Goal: Information Seeking & Learning: Learn about a topic

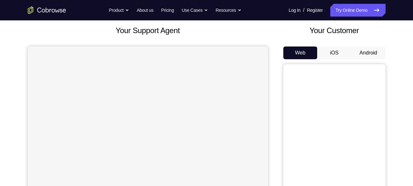
scroll to position [36, 0]
click at [367, 52] on button "Android" at bounding box center [368, 53] width 34 height 13
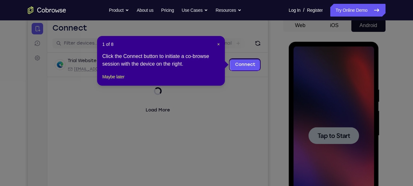
scroll to position [63, 0]
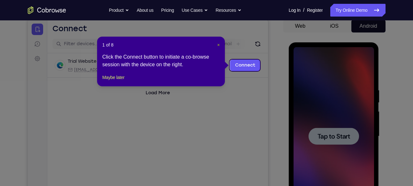
click at [218, 44] on span "×" at bounding box center [218, 44] width 3 height 5
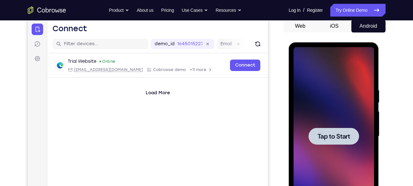
click at [330, 115] on div at bounding box center [333, 136] width 80 height 179
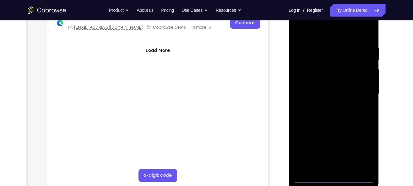
scroll to position [137, 0]
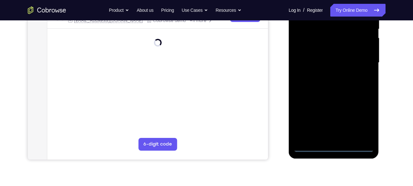
click at [332, 149] on div at bounding box center [333, 62] width 80 height 179
click at [364, 113] on div at bounding box center [333, 62] width 80 height 179
click at [364, 118] on div at bounding box center [333, 62] width 80 height 179
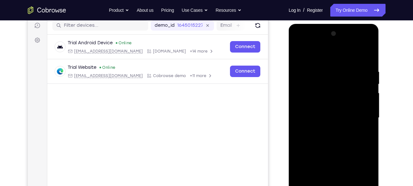
scroll to position [99, 0]
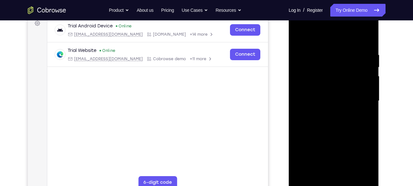
click at [304, 23] on div at bounding box center [333, 101] width 80 height 179
click at [307, 77] on div at bounding box center [333, 101] width 80 height 179
click at [342, 100] on div at bounding box center [333, 101] width 80 height 179
click at [339, 94] on div at bounding box center [333, 101] width 80 height 179
click at [339, 102] on div at bounding box center [333, 101] width 80 height 179
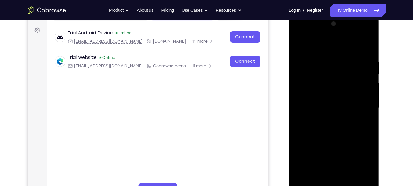
scroll to position [89, 0]
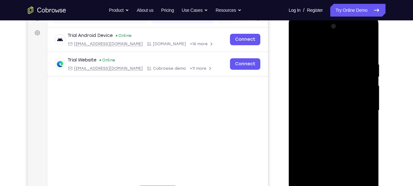
click at [361, 36] on div at bounding box center [333, 110] width 80 height 179
click at [327, 67] on div at bounding box center [333, 110] width 80 height 179
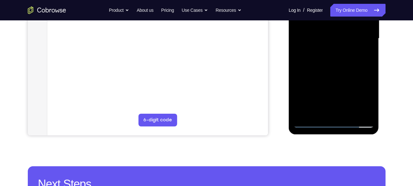
scroll to position [162, 0]
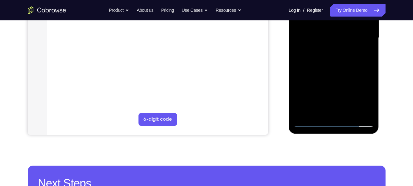
click at [307, 121] on div at bounding box center [333, 38] width 80 height 179
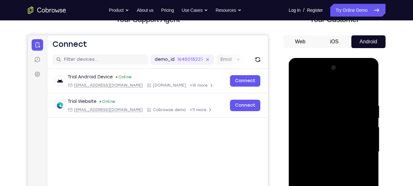
scroll to position [47, 0]
click at [362, 76] on div at bounding box center [333, 152] width 80 height 179
click at [311, 78] on div at bounding box center [333, 152] width 80 height 179
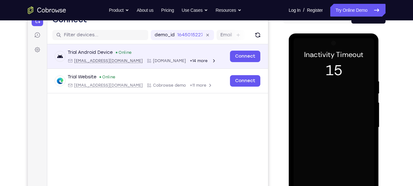
scroll to position [69, 0]
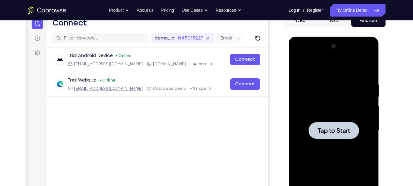
click at [308, 64] on div at bounding box center [333, 131] width 80 height 179
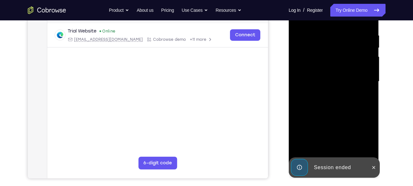
scroll to position [119, 0]
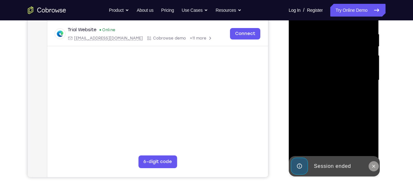
click at [372, 166] on icon at bounding box center [373, 166] width 5 height 5
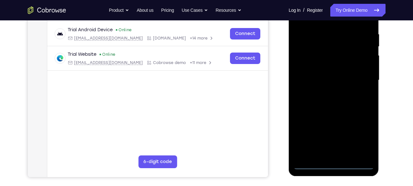
click at [334, 166] on div at bounding box center [333, 80] width 80 height 179
click at [363, 136] on div at bounding box center [333, 80] width 80 height 179
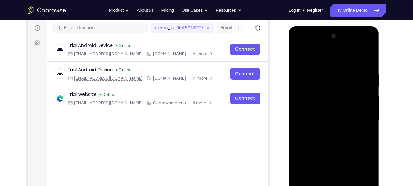
scroll to position [79, 0]
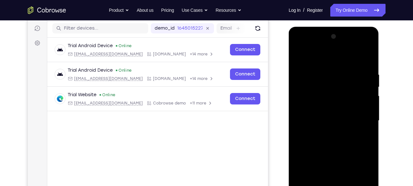
click at [299, 48] on div at bounding box center [333, 121] width 80 height 179
click at [311, 86] on div at bounding box center [333, 121] width 80 height 179
click at [325, 102] on div at bounding box center [333, 121] width 80 height 179
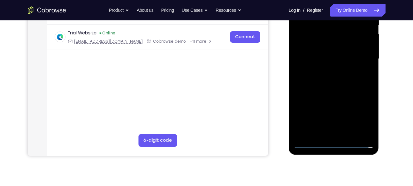
scroll to position [141, 0]
drag, startPoint x: 332, startPoint y: 112, endPoint x: 329, endPoint y: 87, distance: 25.4
click at [329, 87] on div at bounding box center [333, 58] width 80 height 179
drag, startPoint x: 337, startPoint y: 107, endPoint x: 336, endPoint y: 75, distance: 32.3
click at [336, 75] on div at bounding box center [333, 58] width 80 height 179
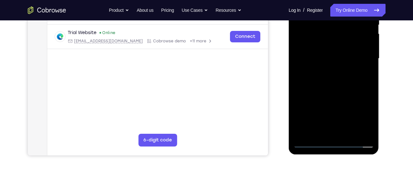
drag, startPoint x: 340, startPoint y: 85, endPoint x: 341, endPoint y: 94, distance: 9.3
click at [341, 94] on div at bounding box center [333, 58] width 80 height 179
click at [336, 79] on div at bounding box center [333, 58] width 80 height 179
drag, startPoint x: 332, startPoint y: 112, endPoint x: 329, endPoint y: 90, distance: 22.4
click at [329, 90] on div at bounding box center [333, 58] width 80 height 179
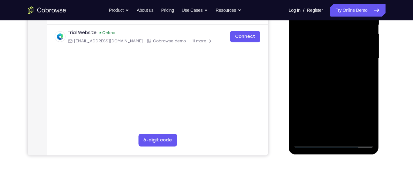
drag, startPoint x: 332, startPoint y: 82, endPoint x: 327, endPoint y: 74, distance: 9.4
click at [327, 74] on div at bounding box center [333, 58] width 80 height 179
drag, startPoint x: 330, startPoint y: 89, endPoint x: 327, endPoint y: 75, distance: 14.8
click at [327, 75] on div at bounding box center [333, 58] width 80 height 179
drag, startPoint x: 338, startPoint y: 89, endPoint x: 337, endPoint y: 96, distance: 7.1
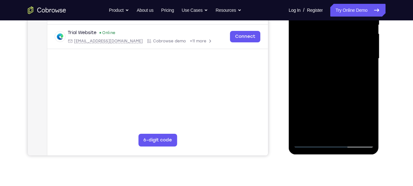
click at [337, 96] on div at bounding box center [333, 58] width 80 height 179
drag, startPoint x: 340, startPoint y: 78, endPoint x: 341, endPoint y: 87, distance: 9.6
click at [341, 87] on div at bounding box center [333, 58] width 80 height 179
drag, startPoint x: 337, startPoint y: 82, endPoint x: 337, endPoint y: 88, distance: 6.4
click at [337, 88] on div at bounding box center [333, 58] width 80 height 179
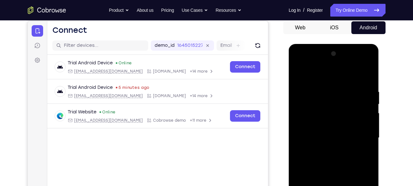
scroll to position [61, 0]
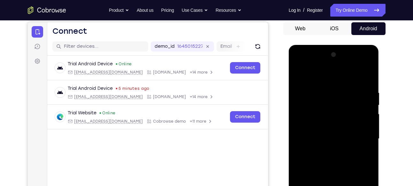
click at [359, 65] on div at bounding box center [333, 139] width 80 height 179
click at [304, 63] on div at bounding box center [333, 139] width 80 height 179
click at [297, 64] on div at bounding box center [333, 139] width 80 height 179
click at [297, 66] on div at bounding box center [333, 139] width 80 height 179
click at [312, 103] on div at bounding box center [333, 139] width 80 height 179
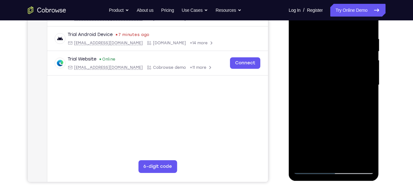
scroll to position [114, 0]
click at [316, 84] on div at bounding box center [333, 85] width 80 height 179
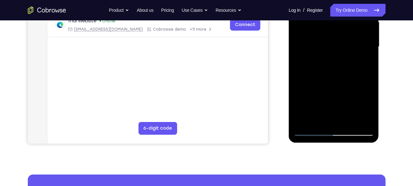
scroll to position [153, 0]
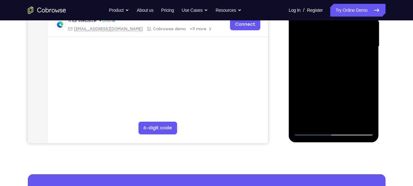
click at [322, 89] on div at bounding box center [333, 46] width 80 height 179
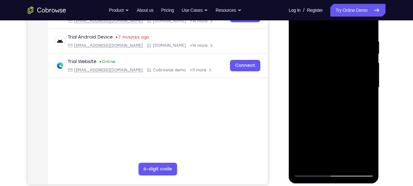
scroll to position [161, 0]
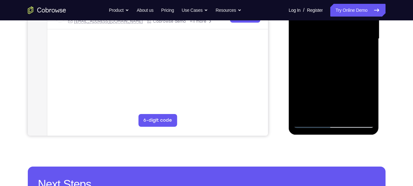
click at [333, 99] on div at bounding box center [333, 39] width 80 height 179
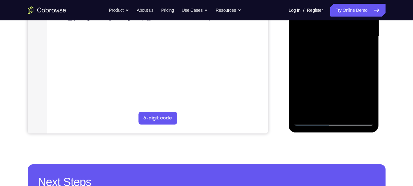
click at [305, 103] on div at bounding box center [333, 36] width 80 height 179
click at [330, 86] on div at bounding box center [333, 36] width 80 height 179
click at [301, 102] on div at bounding box center [333, 36] width 80 height 179
click at [304, 102] on div at bounding box center [333, 36] width 80 height 179
click at [307, 102] on div at bounding box center [333, 36] width 80 height 179
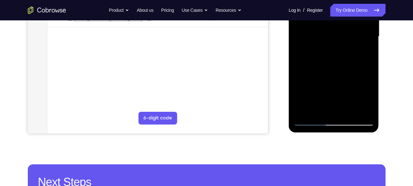
click at [312, 102] on div at bounding box center [333, 36] width 80 height 179
click at [315, 103] on div at bounding box center [333, 36] width 80 height 179
click at [323, 94] on div at bounding box center [333, 36] width 80 height 179
click at [319, 102] on div at bounding box center [333, 36] width 80 height 179
click at [321, 103] on div at bounding box center [333, 36] width 80 height 179
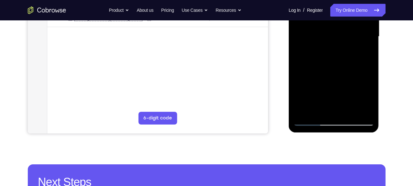
click at [324, 103] on div at bounding box center [333, 36] width 80 height 179
click at [331, 102] on div at bounding box center [333, 36] width 80 height 179
click at [335, 102] on div at bounding box center [333, 36] width 80 height 179
click at [337, 102] on div at bounding box center [333, 36] width 80 height 179
click at [342, 102] on div at bounding box center [333, 36] width 80 height 179
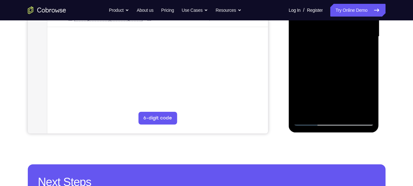
click at [352, 93] on div at bounding box center [333, 36] width 80 height 179
click at [348, 102] on div at bounding box center [333, 36] width 80 height 179
click at [355, 102] on div at bounding box center [333, 36] width 80 height 179
click at [358, 102] on div at bounding box center [333, 36] width 80 height 179
click at [361, 102] on div at bounding box center [333, 36] width 80 height 179
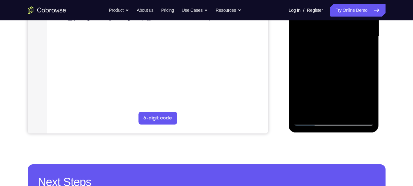
click at [364, 102] on div at bounding box center [333, 36] width 80 height 179
click at [308, 57] on div at bounding box center [333, 36] width 80 height 179
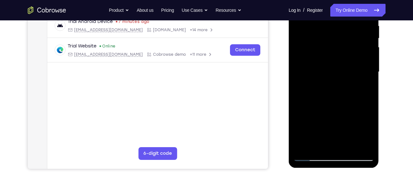
scroll to position [150, 0]
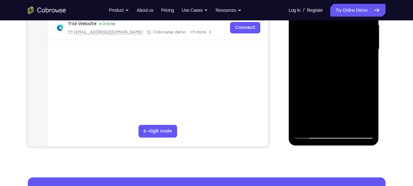
click at [333, 102] on div at bounding box center [333, 49] width 80 height 179
click at [302, 116] on div at bounding box center [333, 49] width 80 height 179
click at [307, 116] on div at bounding box center [333, 49] width 80 height 179
click at [313, 116] on div at bounding box center [333, 49] width 80 height 179
click at [320, 116] on div at bounding box center [333, 49] width 80 height 179
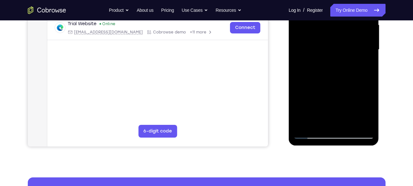
click at [327, 116] on div at bounding box center [333, 49] width 80 height 179
click at [335, 116] on div at bounding box center [333, 49] width 80 height 179
click at [340, 116] on div at bounding box center [333, 49] width 80 height 179
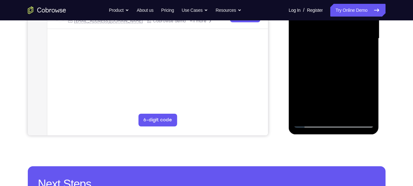
scroll to position [159, 0]
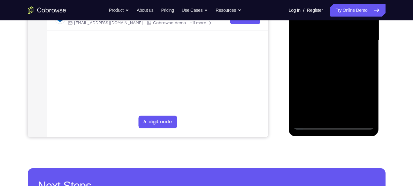
click at [318, 82] on div at bounding box center [333, 40] width 80 height 179
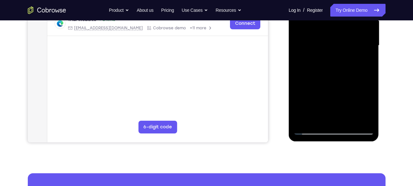
scroll to position [155, 0]
click at [338, 94] on div at bounding box center [333, 45] width 80 height 179
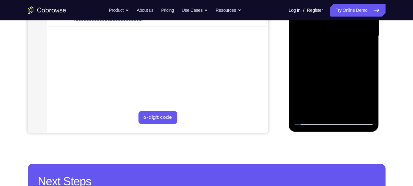
click at [308, 87] on div at bounding box center [333, 36] width 80 height 179
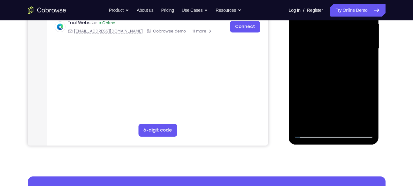
click at [303, 99] on div at bounding box center [333, 48] width 80 height 179
click at [310, 99] on div at bounding box center [333, 48] width 80 height 179
click at [320, 98] on div at bounding box center [333, 48] width 80 height 179
click at [332, 98] on div at bounding box center [333, 48] width 80 height 179
click at [343, 98] on div at bounding box center [333, 48] width 80 height 179
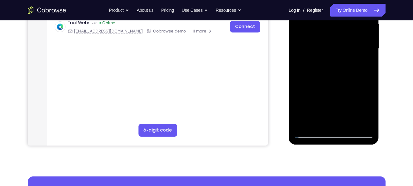
click at [339, 99] on div at bounding box center [333, 48] width 80 height 179
click at [354, 99] on div at bounding box center [333, 48] width 80 height 179
click at [361, 99] on div at bounding box center [333, 48] width 80 height 179
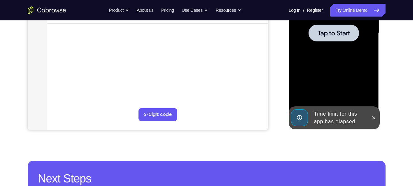
scroll to position [168, 0]
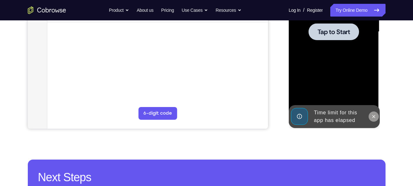
click at [375, 120] on button at bounding box center [373, 117] width 10 height 10
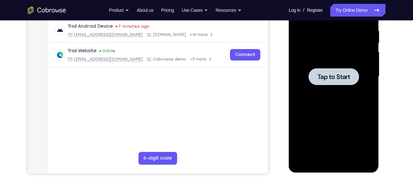
scroll to position [116, 0]
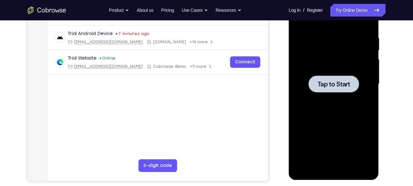
click at [333, 92] on div at bounding box center [333, 84] width 50 height 17
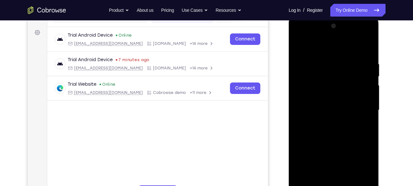
scroll to position [115, 0]
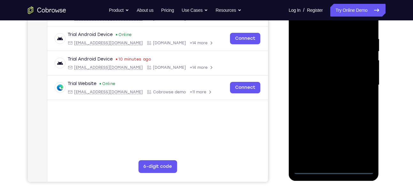
click at [333, 170] on div at bounding box center [333, 85] width 80 height 179
click at [357, 146] on div at bounding box center [333, 85] width 80 height 179
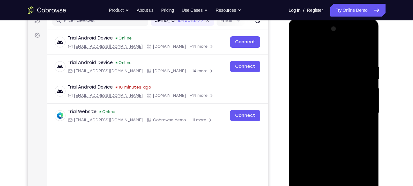
scroll to position [86, 0]
click at [307, 39] on div at bounding box center [333, 113] width 80 height 179
click at [303, 77] on div at bounding box center [333, 113] width 80 height 179
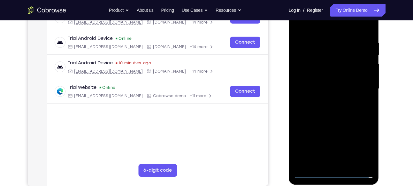
scroll to position [111, 0]
click at [311, 84] on div at bounding box center [333, 88] width 80 height 179
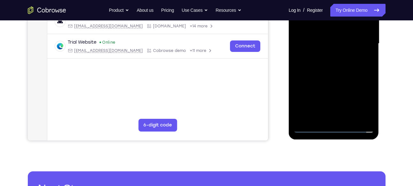
scroll to position [156, 0]
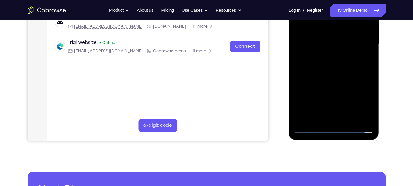
click at [315, 94] on div at bounding box center [333, 44] width 80 height 179
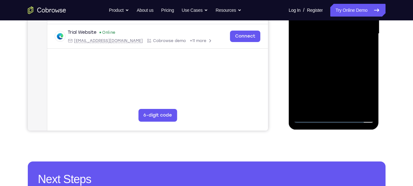
scroll to position [166, 0]
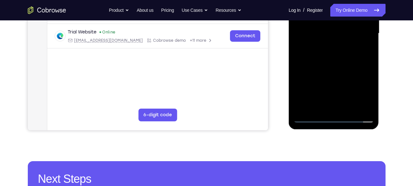
click at [335, 86] on div at bounding box center [333, 33] width 80 height 179
click at [304, 99] on div at bounding box center [333, 33] width 80 height 179
click at [300, 99] on div at bounding box center [333, 33] width 80 height 179
click at [304, 99] on div at bounding box center [333, 33] width 80 height 179
click at [310, 98] on div at bounding box center [333, 33] width 80 height 179
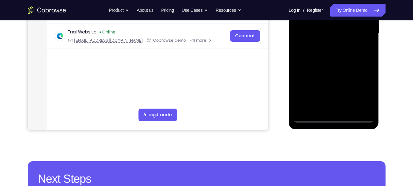
click at [314, 99] on div at bounding box center [333, 33] width 80 height 179
click at [320, 99] on div at bounding box center [333, 33] width 80 height 179
click at [328, 100] on div at bounding box center [333, 33] width 80 height 179
click at [335, 99] on div at bounding box center [333, 33] width 80 height 179
click at [341, 99] on div at bounding box center [333, 33] width 80 height 179
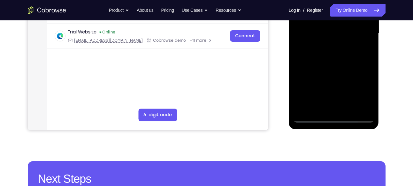
click at [350, 98] on div at bounding box center [333, 33] width 80 height 179
click at [360, 100] on div at bounding box center [333, 33] width 80 height 179
click at [321, 64] on div at bounding box center [333, 33] width 80 height 179
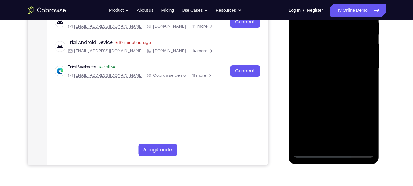
scroll to position [159, 0]
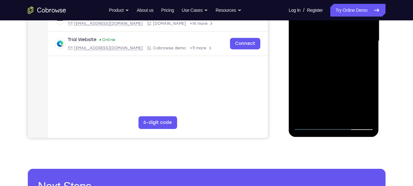
click at [333, 91] on div at bounding box center [333, 41] width 80 height 179
click at [303, 107] on div at bounding box center [333, 41] width 80 height 179
click at [309, 107] on div at bounding box center [333, 41] width 80 height 179
click at [319, 107] on div at bounding box center [333, 41] width 80 height 179
click at [330, 107] on div at bounding box center [333, 41] width 80 height 179
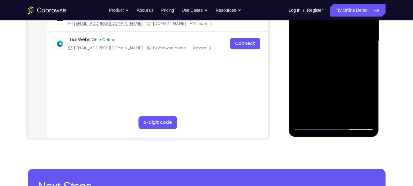
click at [346, 106] on div at bounding box center [333, 41] width 80 height 179
click at [354, 107] on div at bounding box center [333, 41] width 80 height 179
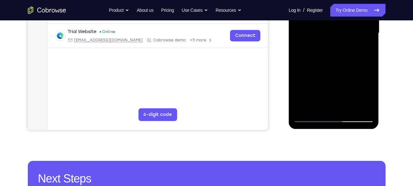
click at [314, 70] on div at bounding box center [333, 33] width 80 height 179
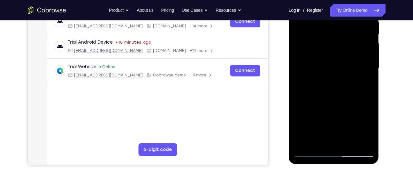
scroll to position [131, 0]
click at [332, 72] on div at bounding box center [333, 68] width 80 height 179
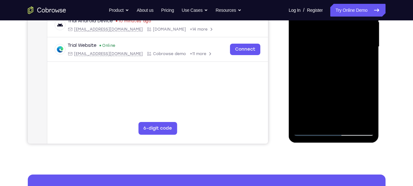
scroll to position [179, 0]
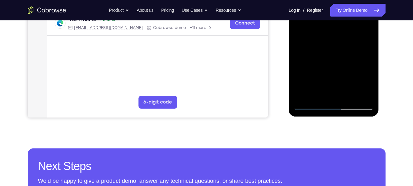
click at [311, 105] on div at bounding box center [333, 20] width 80 height 179
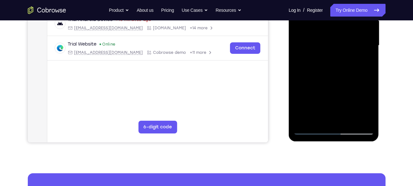
scroll to position [167, 0]
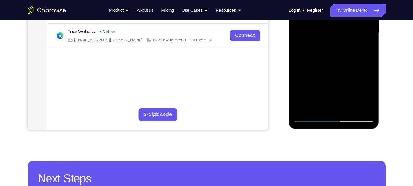
click at [332, 87] on div at bounding box center [333, 33] width 80 height 179
click at [302, 99] on div at bounding box center [333, 33] width 80 height 179
click at [307, 99] on div at bounding box center [333, 33] width 80 height 179
click at [319, 99] on div at bounding box center [333, 33] width 80 height 179
click at [329, 99] on div at bounding box center [333, 33] width 80 height 179
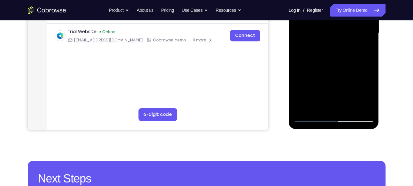
click at [338, 99] on div at bounding box center [333, 33] width 80 height 179
click at [345, 98] on div at bounding box center [333, 33] width 80 height 179
click at [355, 99] on div at bounding box center [333, 33] width 80 height 179
click at [361, 98] on div at bounding box center [333, 33] width 80 height 179
click at [350, 75] on div at bounding box center [333, 33] width 80 height 179
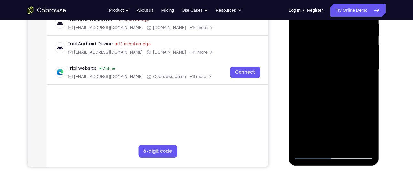
scroll to position [159, 0]
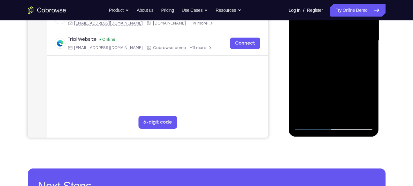
click at [333, 94] on div at bounding box center [333, 40] width 80 height 179
click at [306, 73] on div at bounding box center [333, 40] width 80 height 179
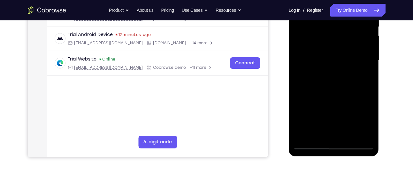
click at [327, 94] on div at bounding box center [333, 60] width 80 height 179
click at [341, 94] on div at bounding box center [333, 60] width 80 height 179
click at [356, 94] on div at bounding box center [333, 60] width 80 height 179
click at [357, 104] on div at bounding box center [333, 60] width 80 height 179
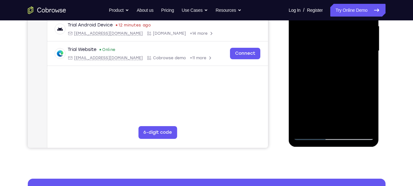
scroll to position [152, 0]
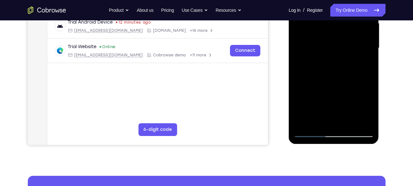
click at [336, 106] on div at bounding box center [333, 48] width 80 height 179
click at [303, 112] on div at bounding box center [333, 48] width 80 height 179
click at [312, 112] on div at bounding box center [333, 48] width 80 height 179
click at [319, 112] on div at bounding box center [333, 48] width 80 height 179
click at [329, 112] on div at bounding box center [333, 48] width 80 height 179
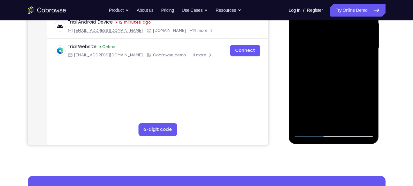
click at [345, 112] on div at bounding box center [333, 48] width 80 height 179
click at [357, 113] on div at bounding box center [333, 48] width 80 height 179
click at [363, 113] on div at bounding box center [333, 48] width 80 height 179
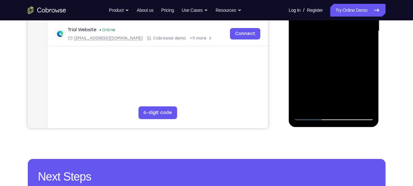
scroll to position [167, 0]
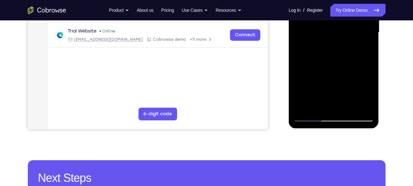
click at [356, 76] on div at bounding box center [333, 32] width 80 height 179
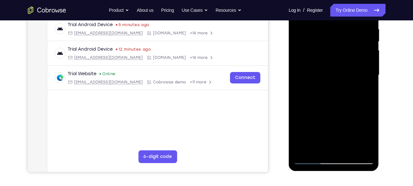
scroll to position [152, 0]
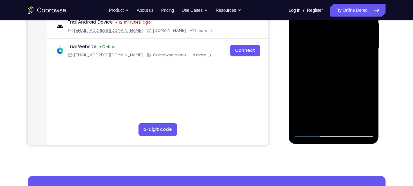
click at [338, 96] on div at bounding box center [333, 48] width 80 height 179
click at [306, 112] on div at bounding box center [333, 48] width 80 height 179
click at [316, 112] on div at bounding box center [333, 48] width 80 height 179
click at [332, 110] on div at bounding box center [333, 48] width 80 height 179
click at [332, 100] on div at bounding box center [333, 48] width 80 height 179
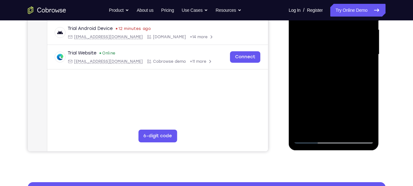
scroll to position [146, 0]
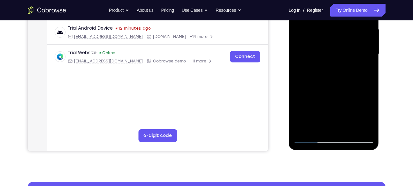
click at [330, 114] on div at bounding box center [333, 54] width 80 height 179
click at [306, 121] on div at bounding box center [333, 54] width 80 height 179
click at [327, 120] on div at bounding box center [333, 54] width 80 height 179
click at [347, 119] on div at bounding box center [333, 54] width 80 height 179
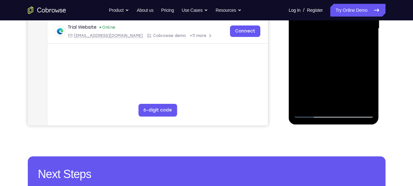
scroll to position [172, 0]
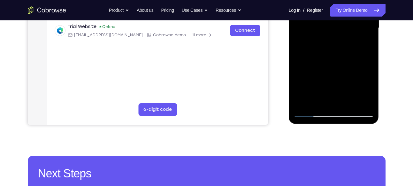
click at [323, 91] on div at bounding box center [333, 28] width 80 height 179
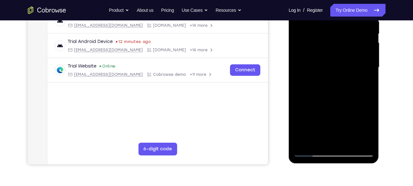
scroll to position [148, 0]
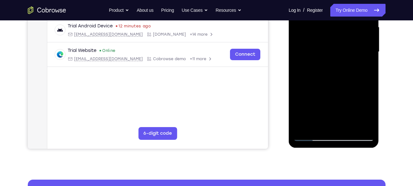
click at [337, 108] on div at bounding box center [333, 52] width 80 height 179
click at [300, 119] on div at bounding box center [333, 52] width 80 height 179
click at [303, 118] on div at bounding box center [333, 52] width 80 height 179
click at [307, 117] on div at bounding box center [333, 52] width 80 height 179
click at [324, 105] on div at bounding box center [333, 52] width 80 height 179
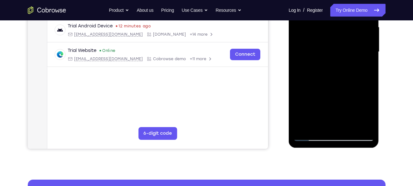
click at [321, 117] on div at bounding box center [333, 52] width 80 height 179
click at [331, 118] on div at bounding box center [333, 52] width 80 height 179
click at [340, 118] on div at bounding box center [333, 52] width 80 height 179
click at [359, 117] on div at bounding box center [333, 52] width 80 height 179
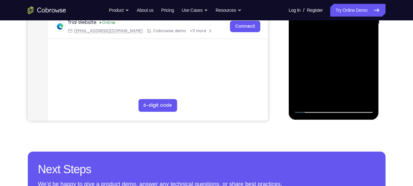
scroll to position [176, 0]
click at [322, 89] on div at bounding box center [333, 23] width 80 height 179
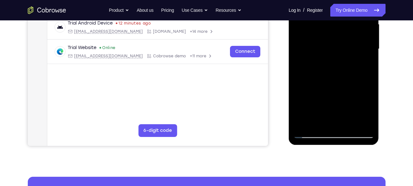
scroll to position [153, 0]
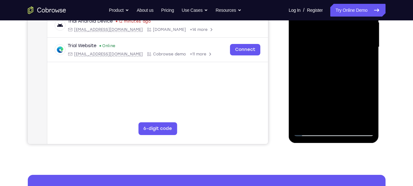
click at [333, 96] on div at bounding box center [333, 47] width 80 height 179
click at [306, 112] on div at bounding box center [333, 47] width 80 height 179
click at [314, 112] on div at bounding box center [333, 47] width 80 height 179
click at [322, 112] on div at bounding box center [333, 47] width 80 height 179
click at [335, 113] on div at bounding box center [333, 47] width 80 height 179
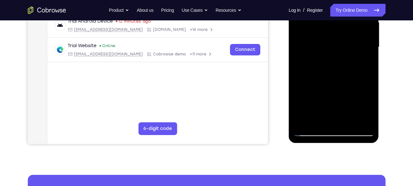
click at [346, 114] on div at bounding box center [333, 47] width 80 height 179
click at [356, 113] on div at bounding box center [333, 47] width 80 height 179
click at [364, 112] on div at bounding box center [333, 47] width 80 height 179
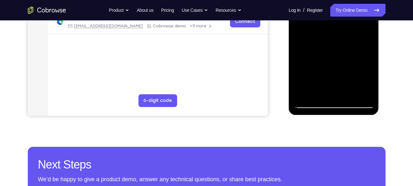
scroll to position [169, 0]
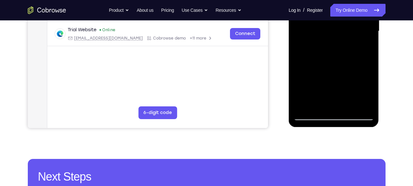
click at [316, 83] on div at bounding box center [333, 31] width 80 height 179
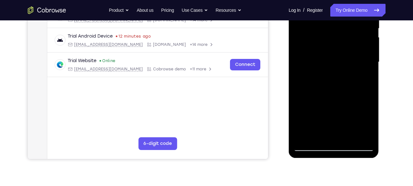
click at [330, 66] on div at bounding box center [333, 62] width 80 height 179
